Goal: Find contact information: Find contact information

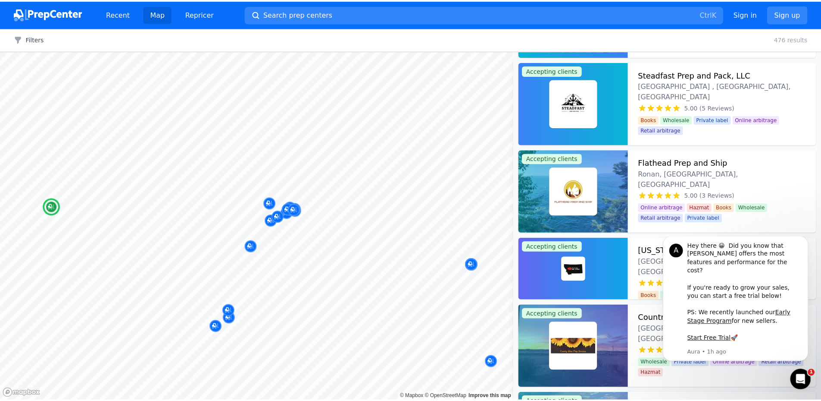
scroll to position [259, 0]
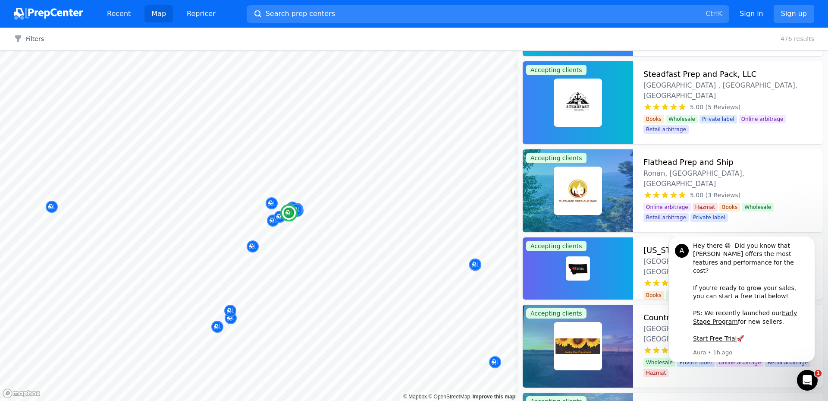
click at [673, 73] on h3 "Steadfast Prep and Pack, LLC" at bounding box center [699, 74] width 113 height 12
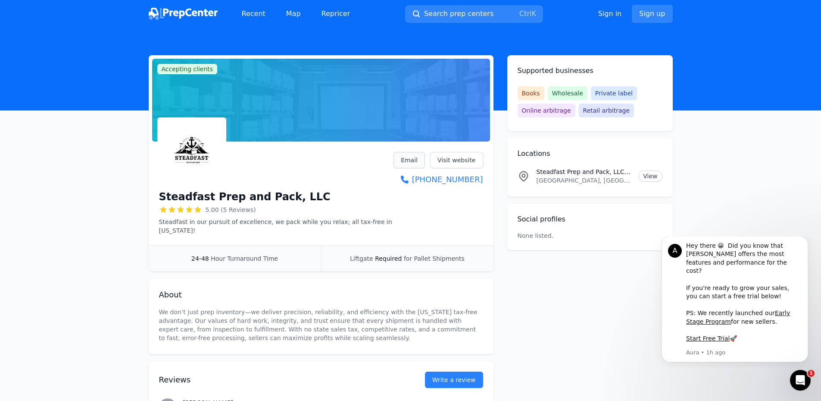
click at [422, 162] on link "Email" at bounding box center [409, 160] width 31 height 16
click at [458, 159] on link "Visit website" at bounding box center [456, 160] width 53 height 16
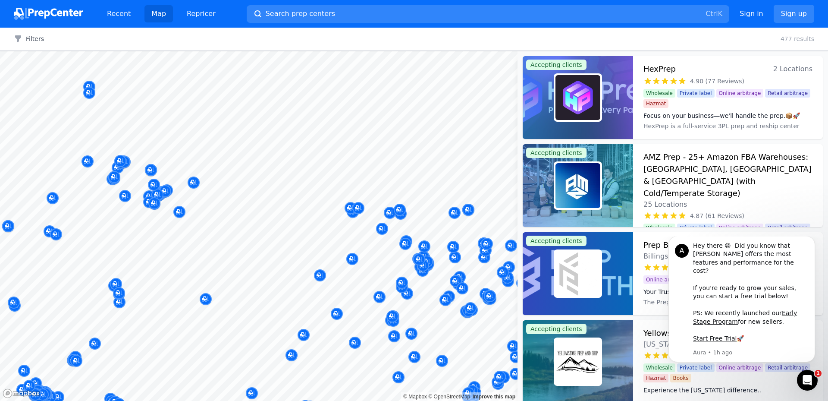
click at [223, 51] on div at bounding box center [258, 51] width 517 height 0
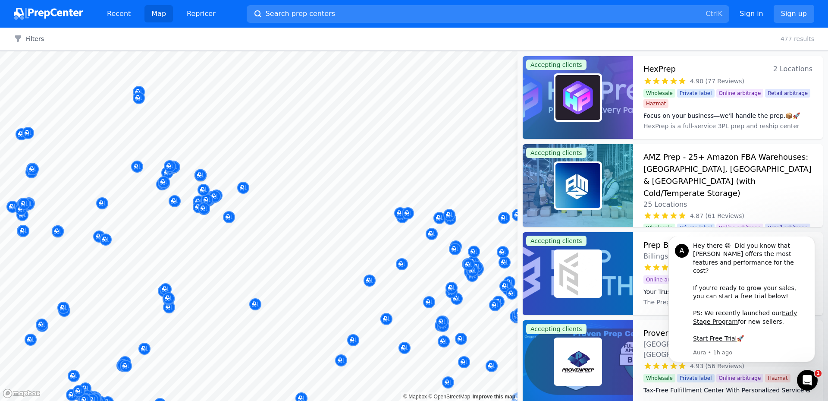
click at [323, 173] on body "Recent Map Repricer Search prep centers Ctrl K Open main menu Sign in Sign up F…" at bounding box center [414, 200] width 828 height 401
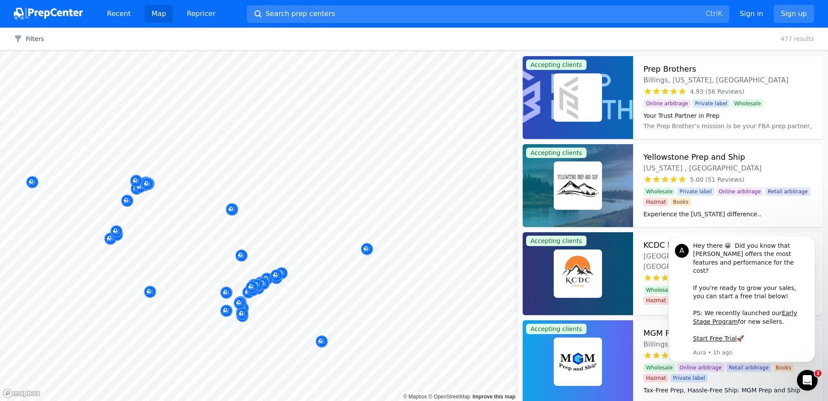
click at [726, 39] on div "Filters Clear all 477 results" at bounding box center [414, 39] width 828 height 23
click at [813, 241] on icon "Dismiss notification" at bounding box center [812, 238] width 5 height 5
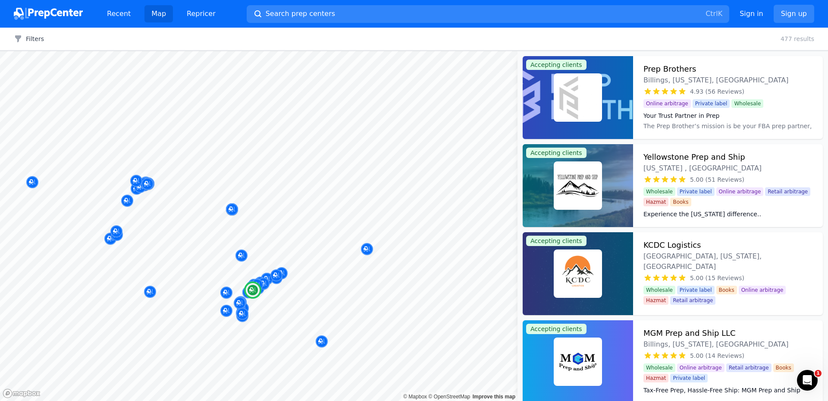
click at [660, 74] on h3 "Prep Brothers" at bounding box center [669, 69] width 53 height 12
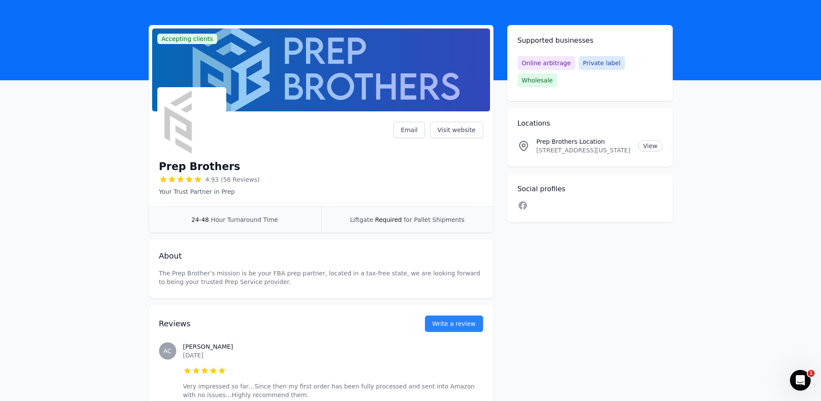
scroll to position [43, 0]
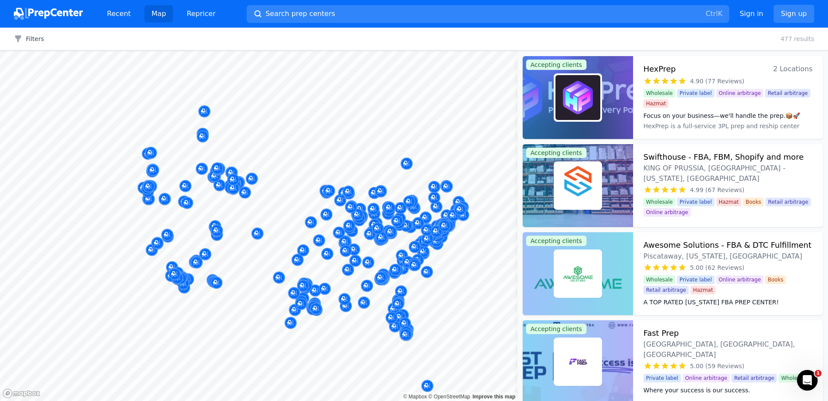
drag, startPoint x: 243, startPoint y: 162, endPoint x: 250, endPoint y: 162, distance: 6.9
click at [250, 162] on div at bounding box center [179, 164] width 166 height 7
click at [805, 374] on icon "Open Intercom Messenger" at bounding box center [806, 379] width 14 height 14
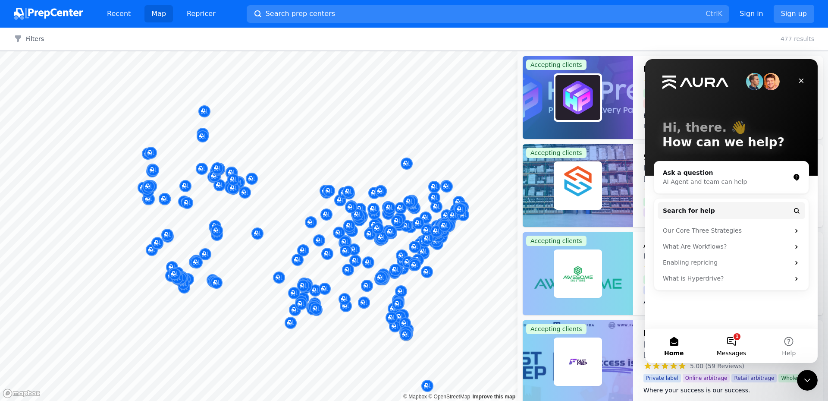
click at [729, 334] on button "1 Messages" at bounding box center [730, 345] width 57 height 34
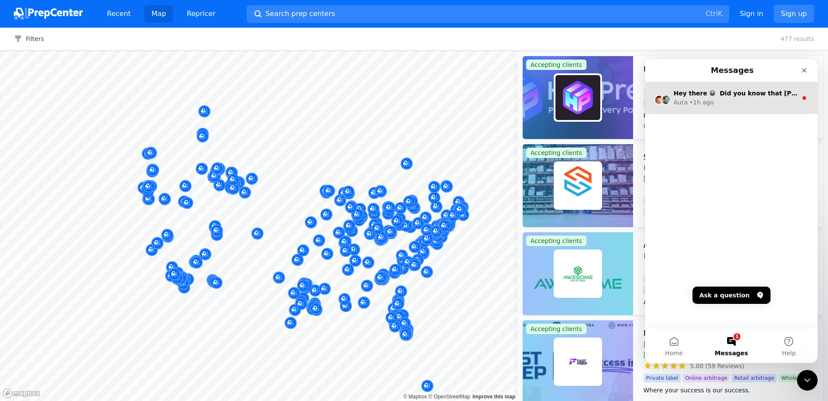
click at [757, 104] on div "Aura • 1h ago" at bounding box center [736, 102] width 124 height 9
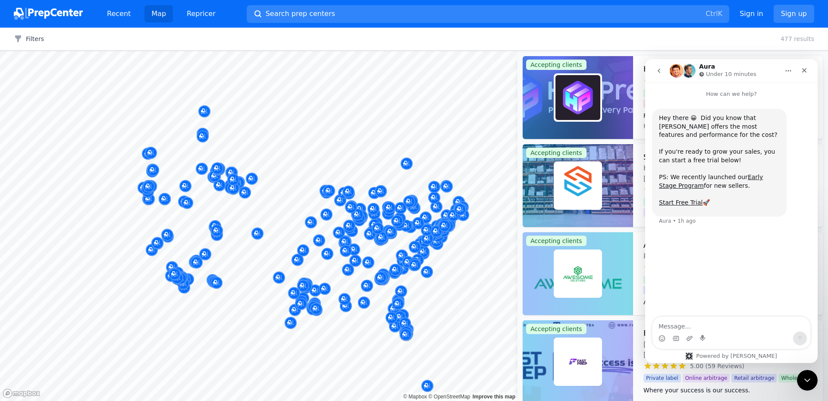
click at [732, 249] on div "Hey there 😀 Did you know that Aura offers the most features and performance for…" at bounding box center [731, 207] width 172 height 219
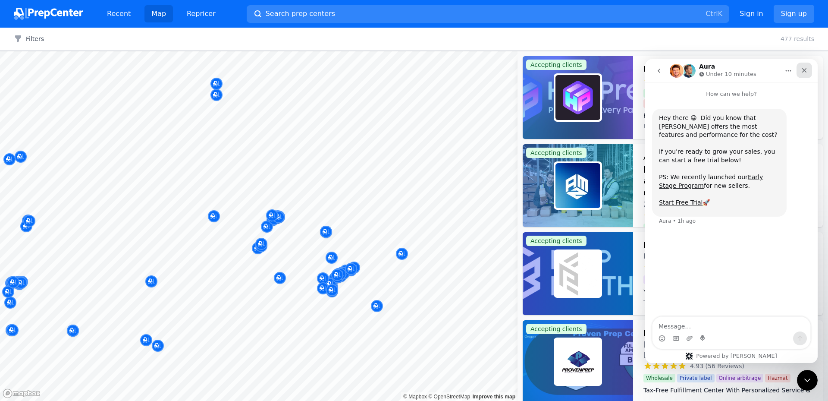
click at [803, 71] on icon "Close" at bounding box center [804, 70] width 5 height 5
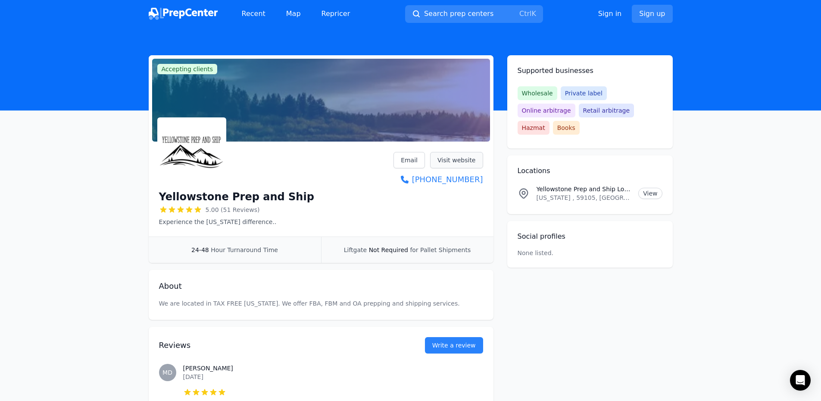
click at [464, 158] on link "Visit website" at bounding box center [456, 160] width 53 height 16
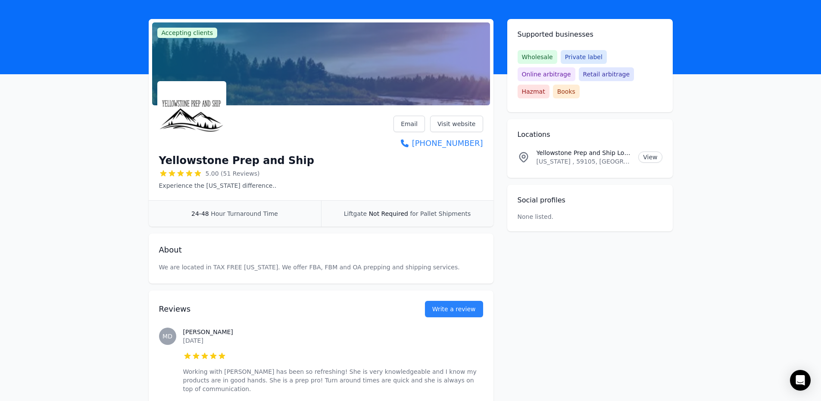
scroll to position [86, 0]
